Goal: Task Accomplishment & Management: Manage account settings

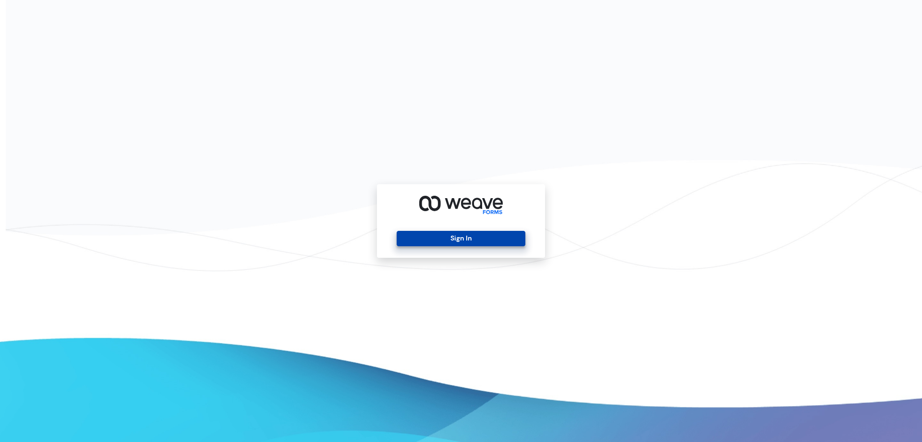
click at [480, 233] on button "Sign In" at bounding box center [461, 238] width 128 height 15
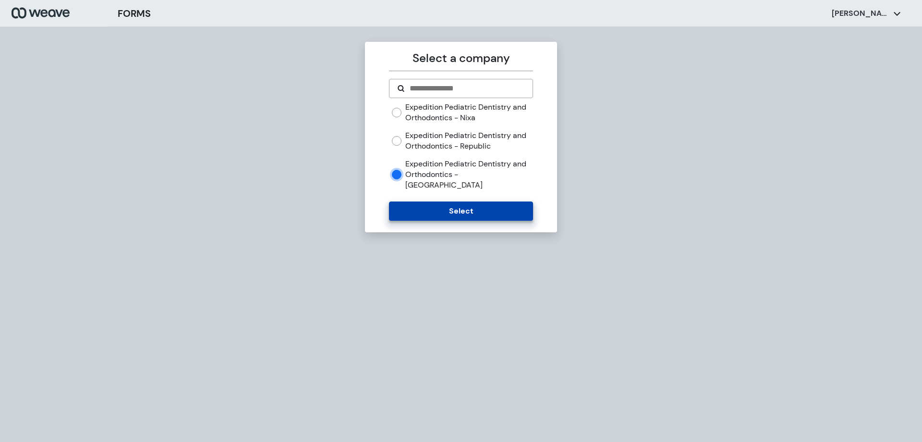
click at [459, 201] on button "Select" at bounding box center [461, 210] width 144 height 19
